Goal: Navigation & Orientation: Find specific page/section

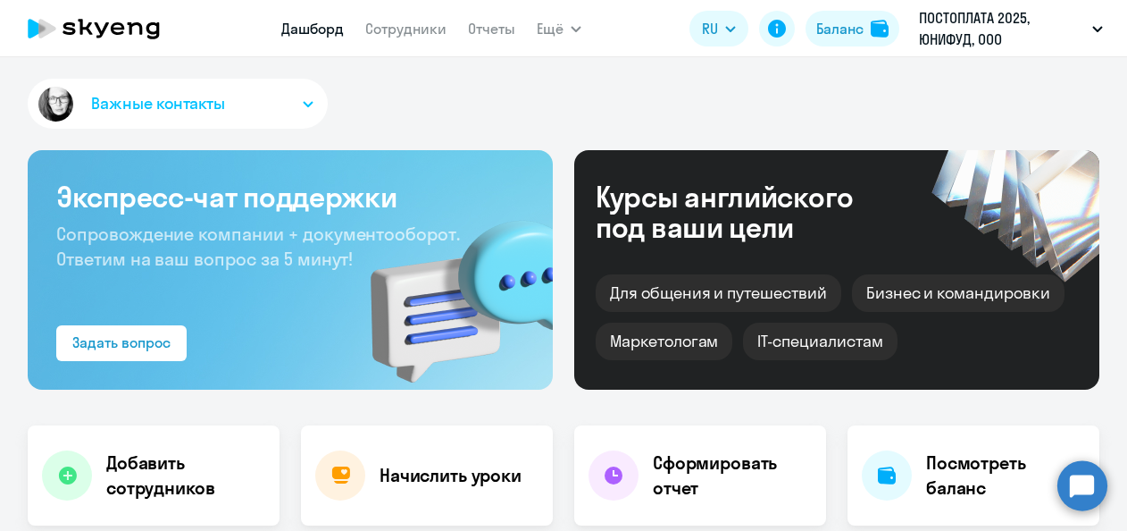
select select "30"
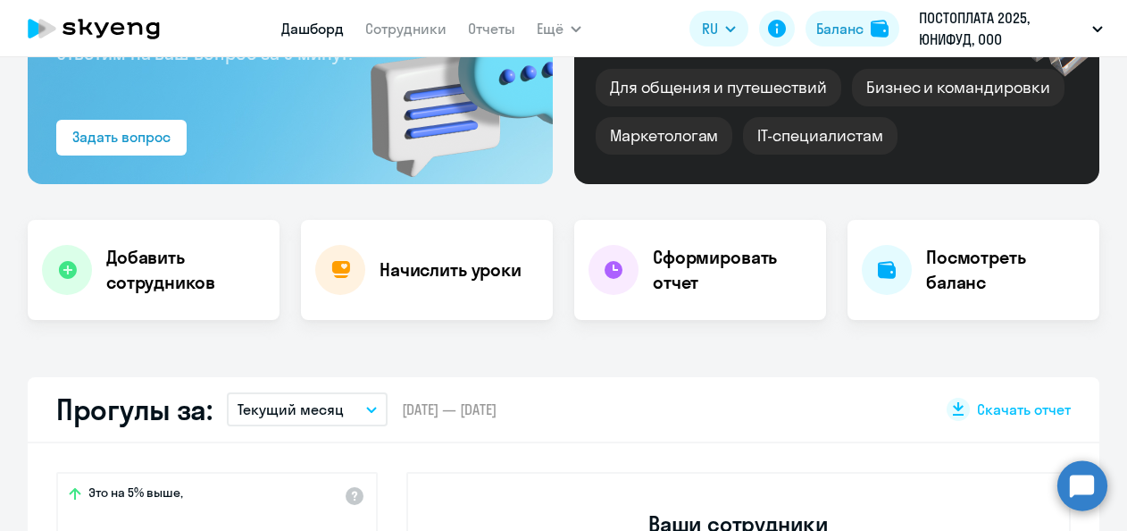
scroll to position [179, 0]
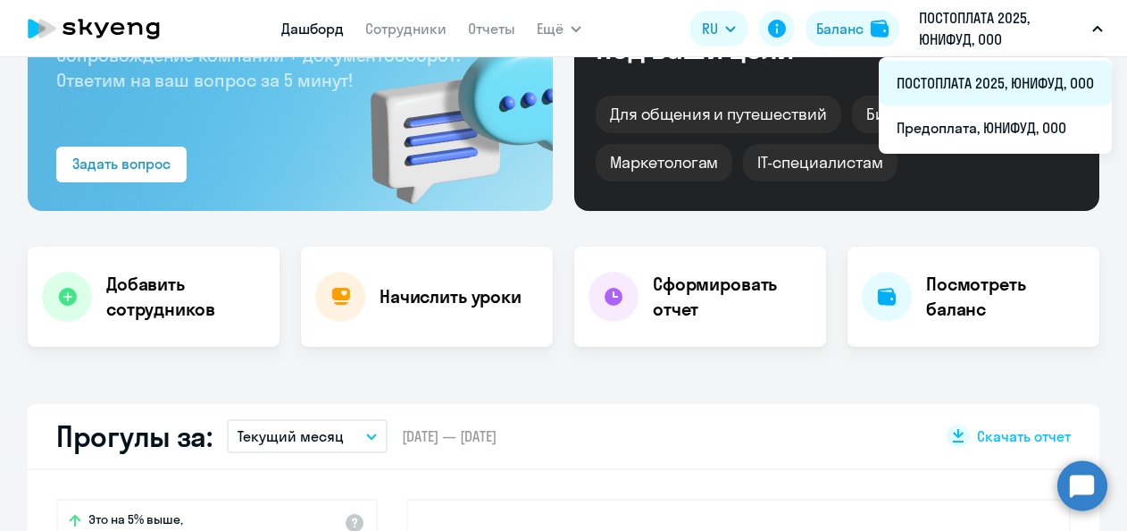
click at [932, 87] on li "ПОСТОПЛАТА 2025, ЮНИФУД, ООО" at bounding box center [995, 83] width 233 height 45
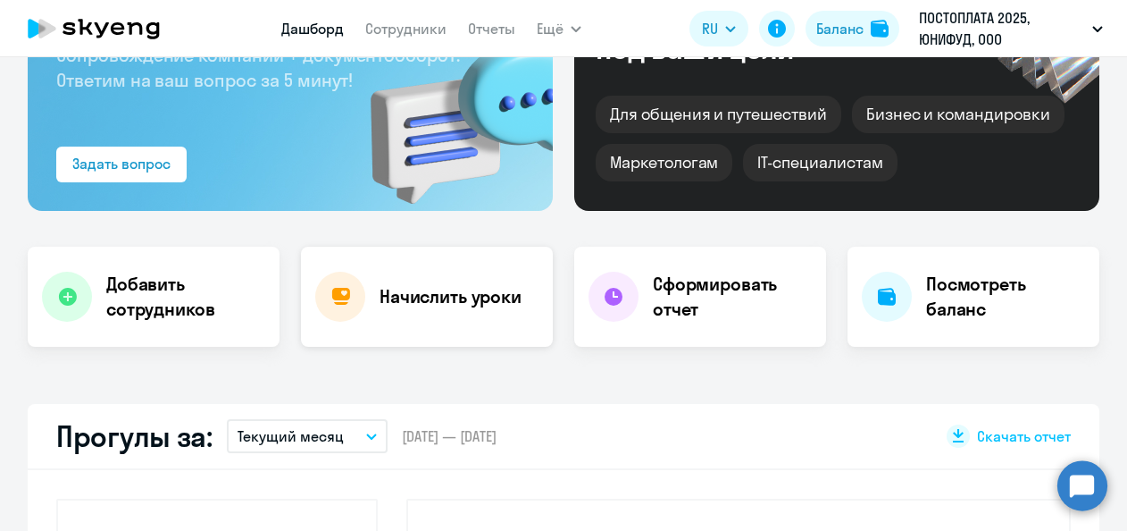
select select "30"
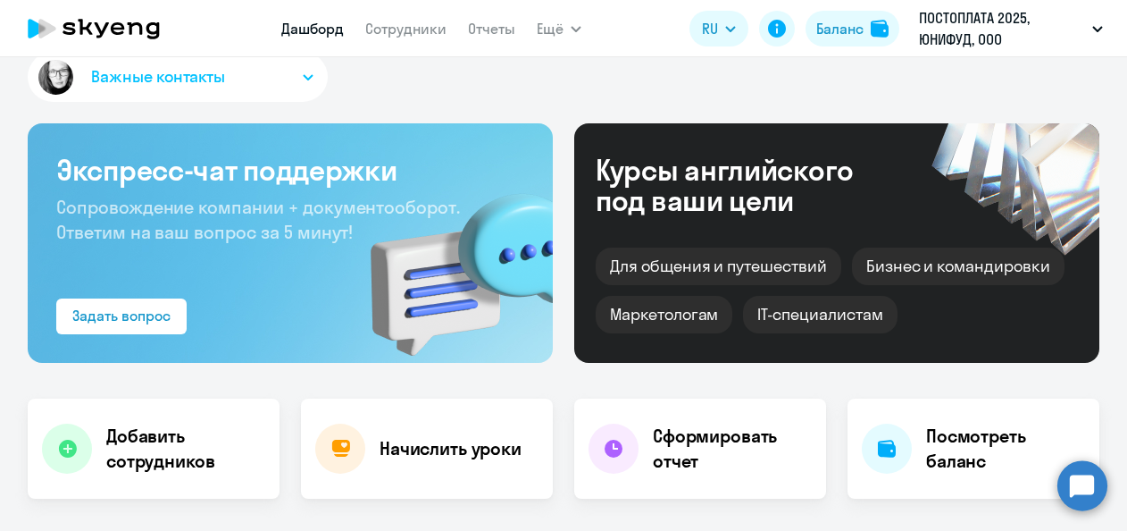
scroll to position [0, 0]
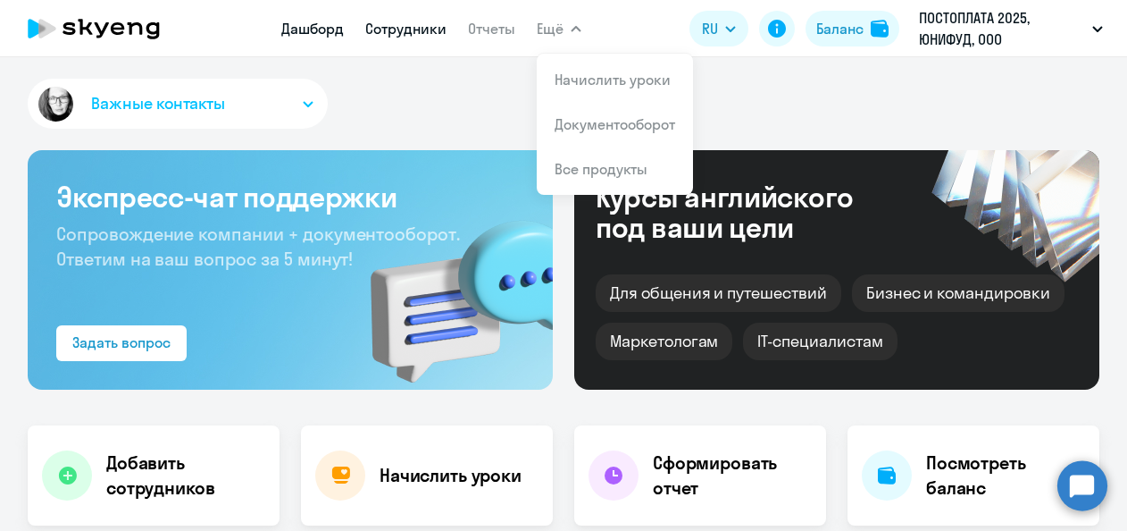
click at [408, 26] on link "Сотрудники" at bounding box center [405, 29] width 81 height 18
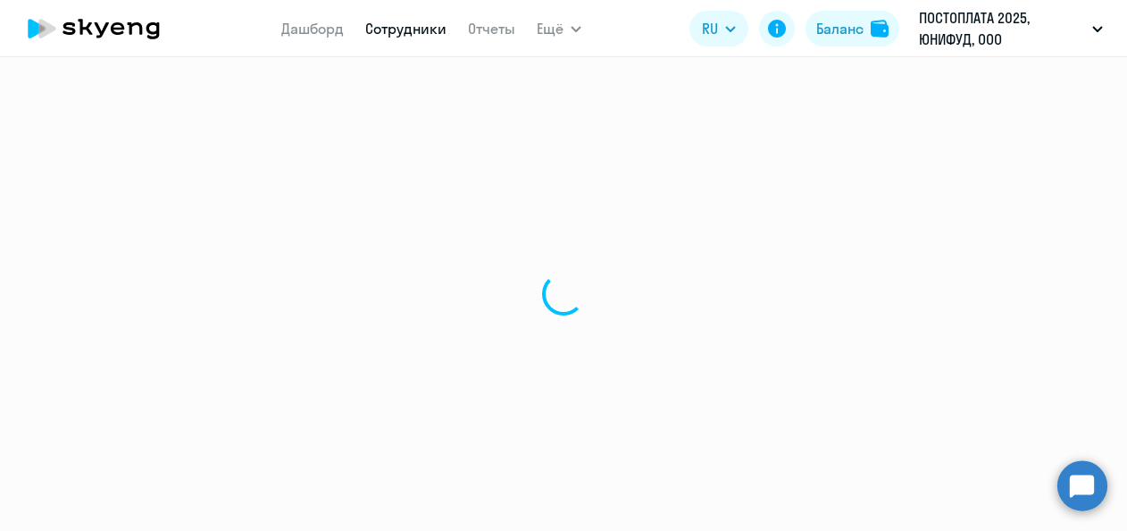
select select "30"
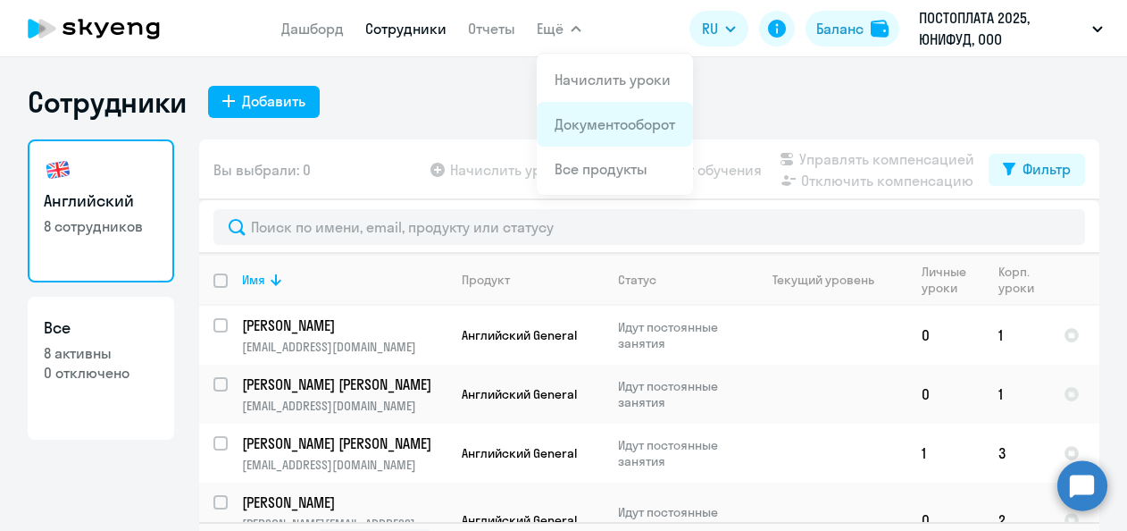
click at [590, 122] on link "Документооборот" at bounding box center [615, 124] width 121 height 18
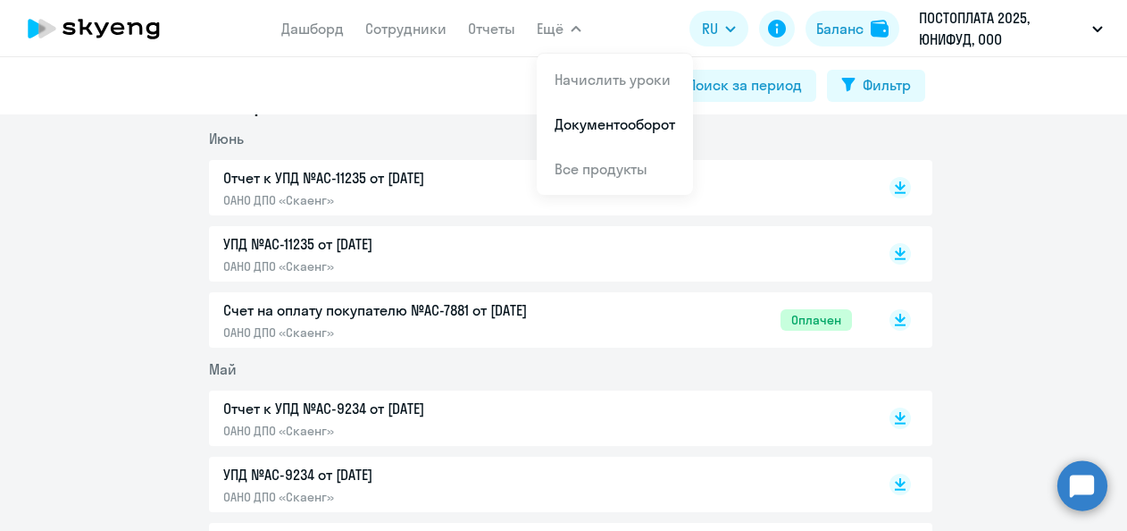
scroll to position [983, 0]
